Goal: Task Accomplishment & Management: Manage account settings

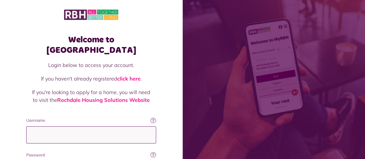
click at [56, 126] on input "Username" at bounding box center [91, 134] width 130 height 17
type input "**********"
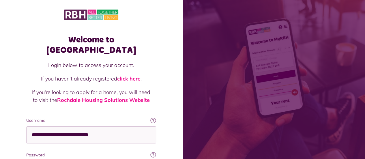
scroll to position [3, 0]
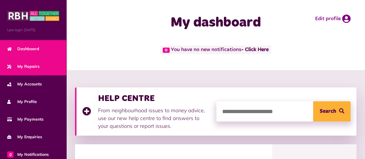
click at [29, 69] on link "My Repairs" at bounding box center [33, 67] width 66 height 18
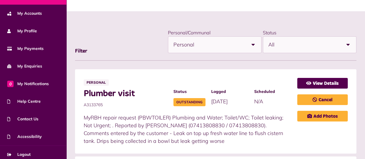
scroll to position [74, 0]
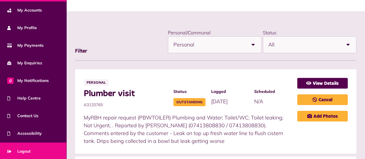
click at [35, 148] on link "Logout" at bounding box center [33, 152] width 66 height 18
